Goal: Find specific page/section: Find specific page/section

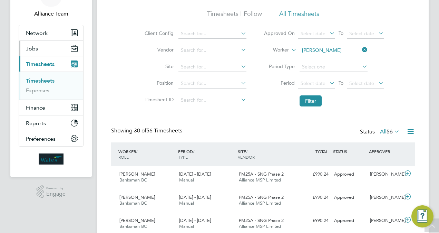
click at [28, 48] on span "Jobs" at bounding box center [32, 48] width 12 height 7
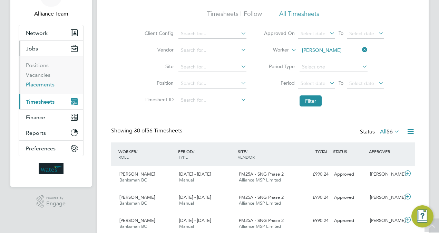
click at [44, 85] on link "Placements" at bounding box center [40, 84] width 29 height 7
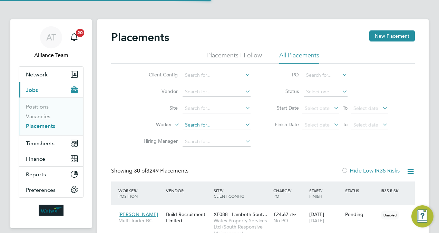
click at [204, 124] on input at bounding box center [217, 125] width 68 height 10
click at [221, 133] on li "[PERSON_NAME] [PERSON_NAME]" at bounding box center [217, 133] width 68 height 9
type input "[PERSON_NAME]"
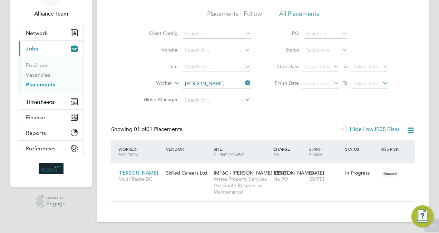
click at [292, 115] on div "Placements New Placement Placements I Follow All Placements Client Config Vendo…" at bounding box center [263, 95] width 304 height 212
click at [48, 81] on link "Placements" at bounding box center [40, 84] width 29 height 7
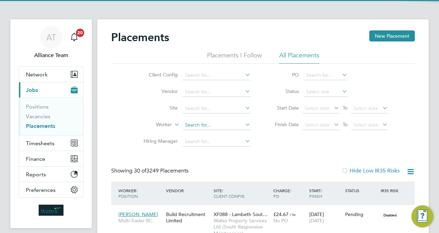
scroll to position [3, 3]
